Goal: Transaction & Acquisition: Purchase product/service

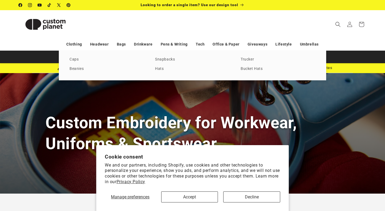
click at [77, 63] on div "Caps Beanies Snapbacks Hats Trucker Bucket Hats" at bounding box center [193, 65] width 268 height 29
click at [72, 59] on link "Caps" at bounding box center [107, 59] width 75 height 7
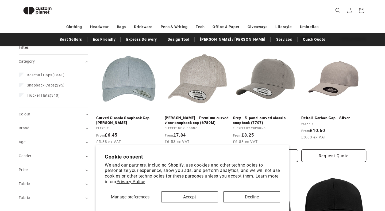
scroll to position [63, 0]
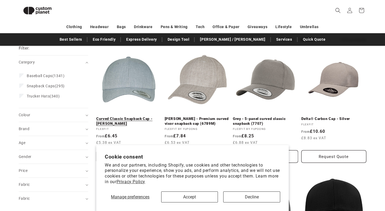
click at [136, 116] on link "Curved Classic Snapback Cap - [PERSON_NAME]" at bounding box center [128, 120] width 65 height 9
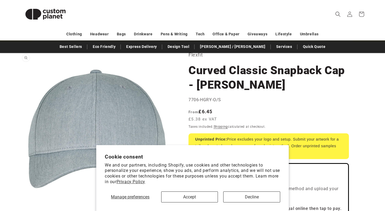
scroll to position [34, 0]
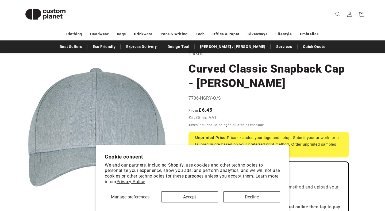
click at [206, 202] on section "Cookie consent We and our partners, including Shopify, use cookies and other te…" at bounding box center [192, 178] width 193 height 66
click at [204, 197] on button "Accept" at bounding box center [189, 196] width 57 height 11
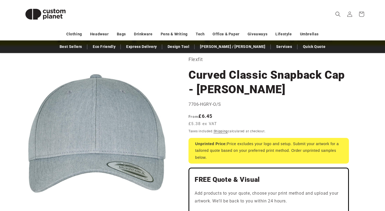
scroll to position [27, 0]
